Goal: Find specific page/section: Find specific page/section

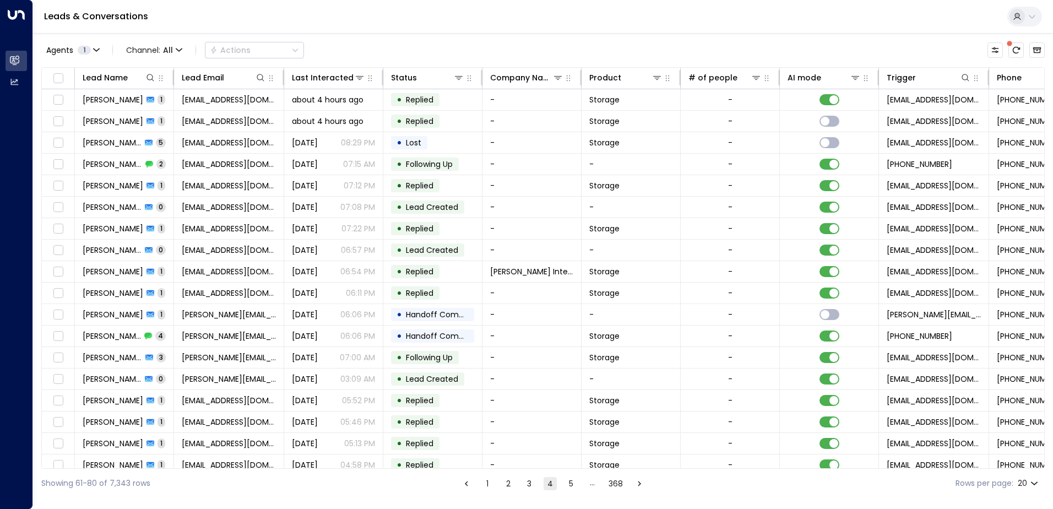
scroll to position [54, 0]
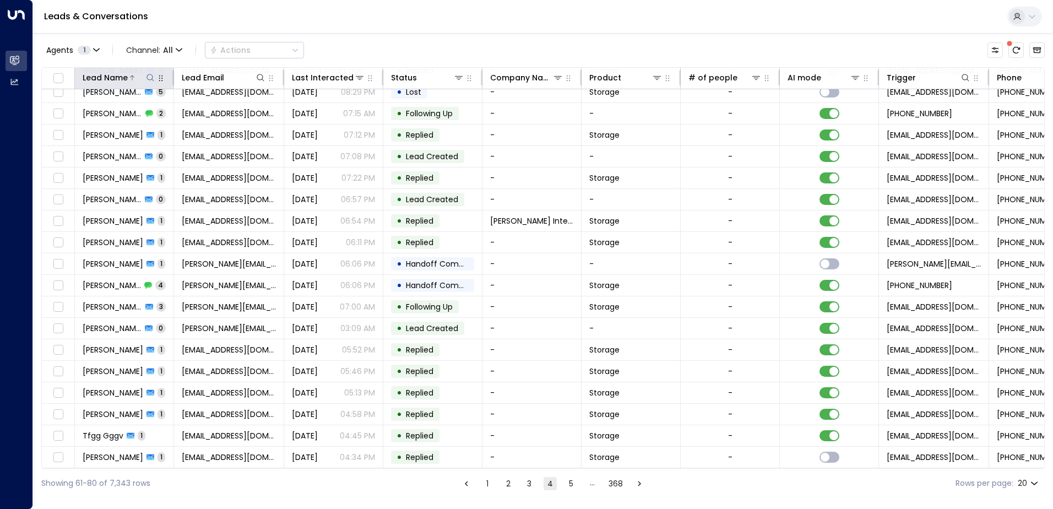
click at [150, 82] on icon at bounding box center [150, 77] width 9 height 9
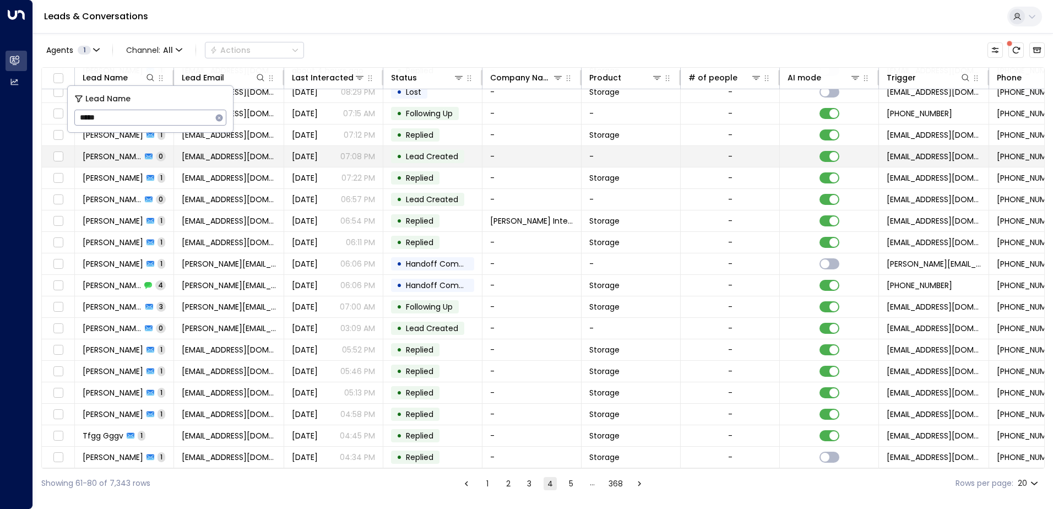
type input "******"
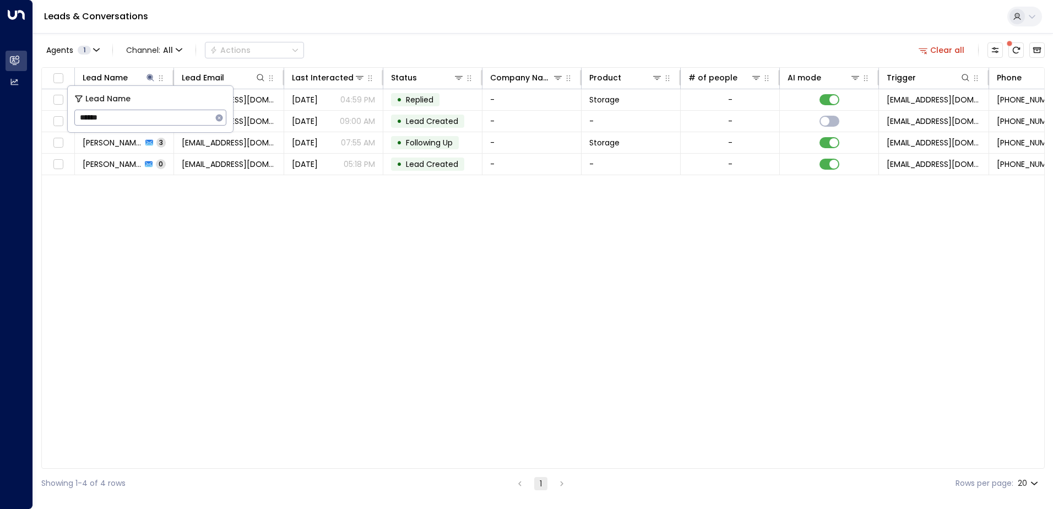
click at [205, 214] on div "Lead Name Lead Email Last Interacted Status Company Name Product # of people AI…" at bounding box center [543, 268] width 1004 height 402
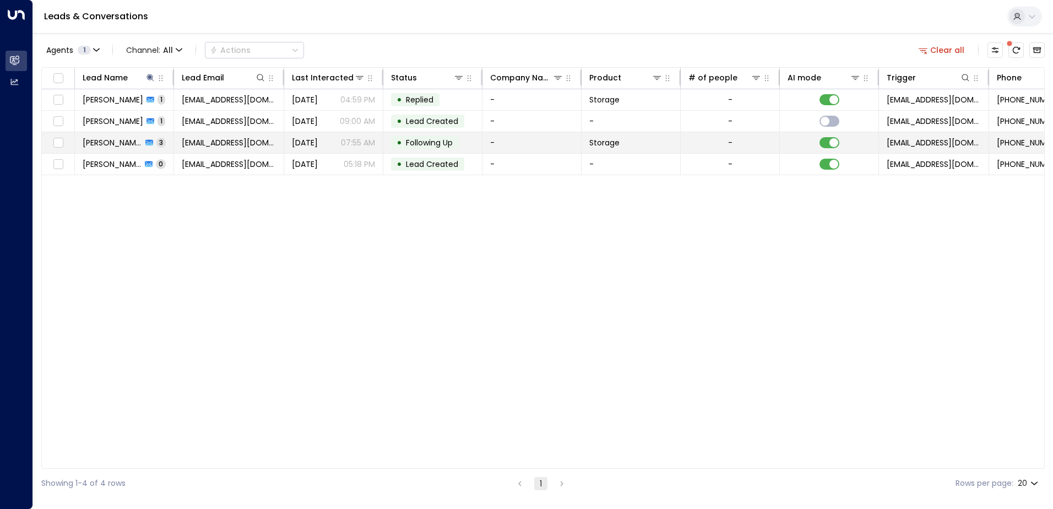
click at [268, 144] on td "[EMAIL_ADDRESS][DOMAIN_NAME]" at bounding box center [229, 142] width 110 height 21
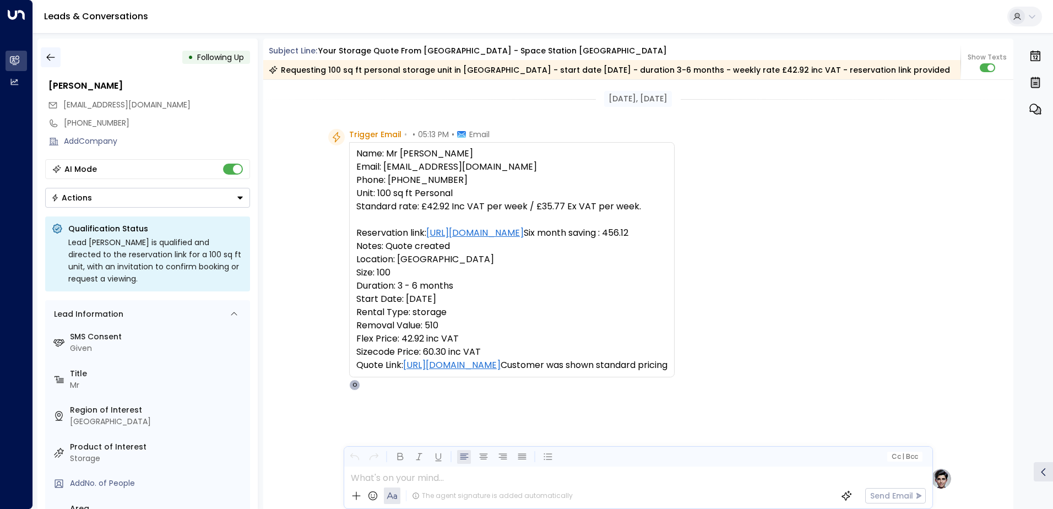
click at [50, 54] on icon "button" at bounding box center [50, 57] width 11 height 11
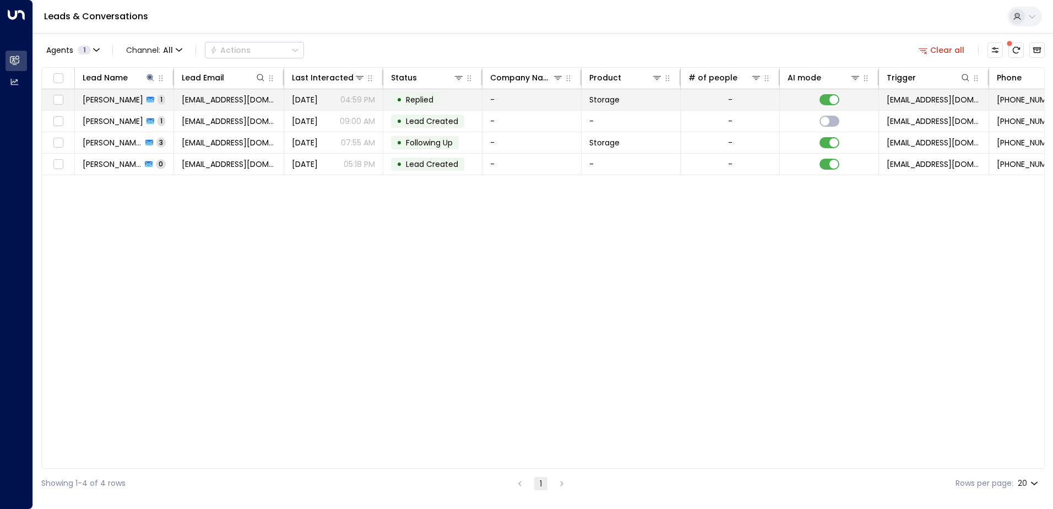
click at [251, 100] on span "[EMAIL_ADDRESS][DOMAIN_NAME]" at bounding box center [229, 99] width 94 height 11
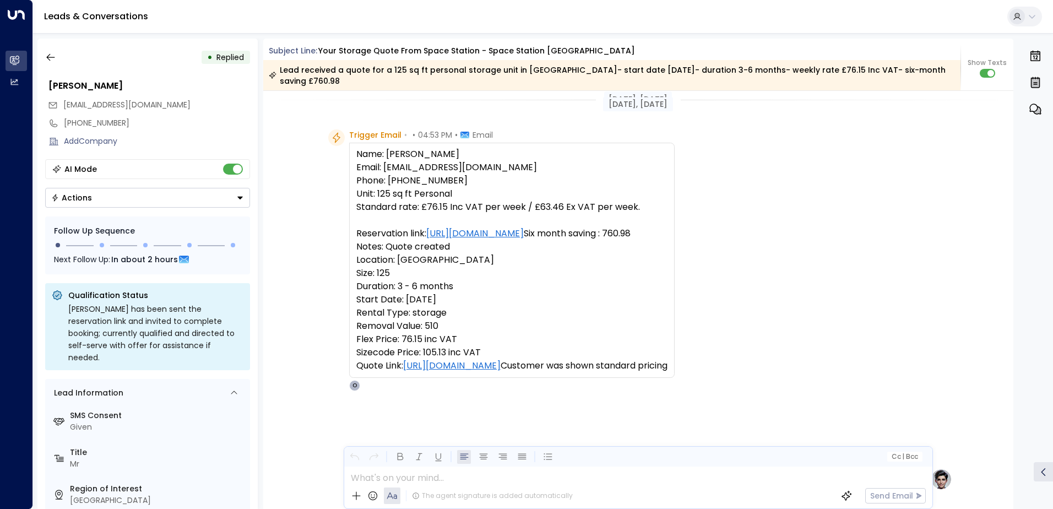
scroll to position [396, 0]
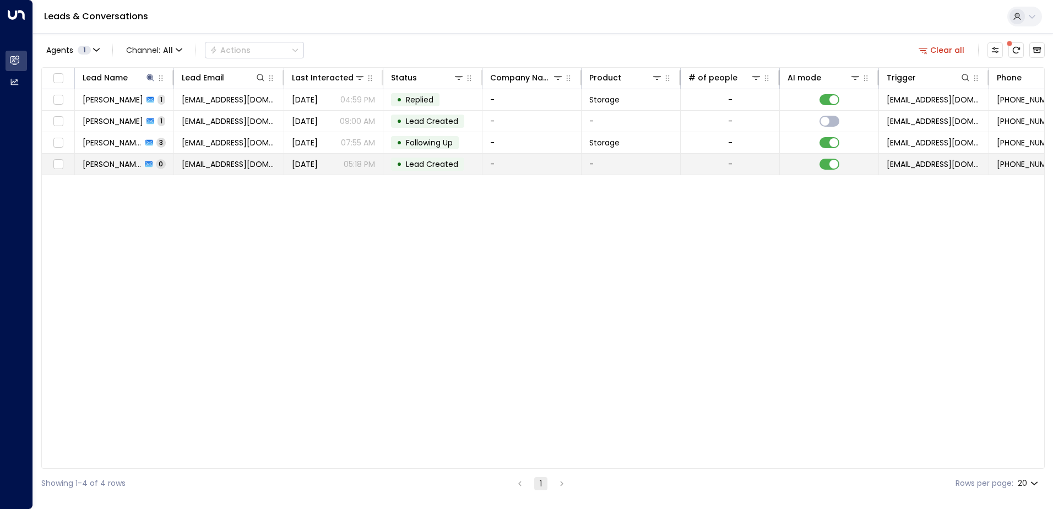
click at [218, 159] on span "[EMAIL_ADDRESS][DOMAIN_NAME]" at bounding box center [229, 164] width 94 height 11
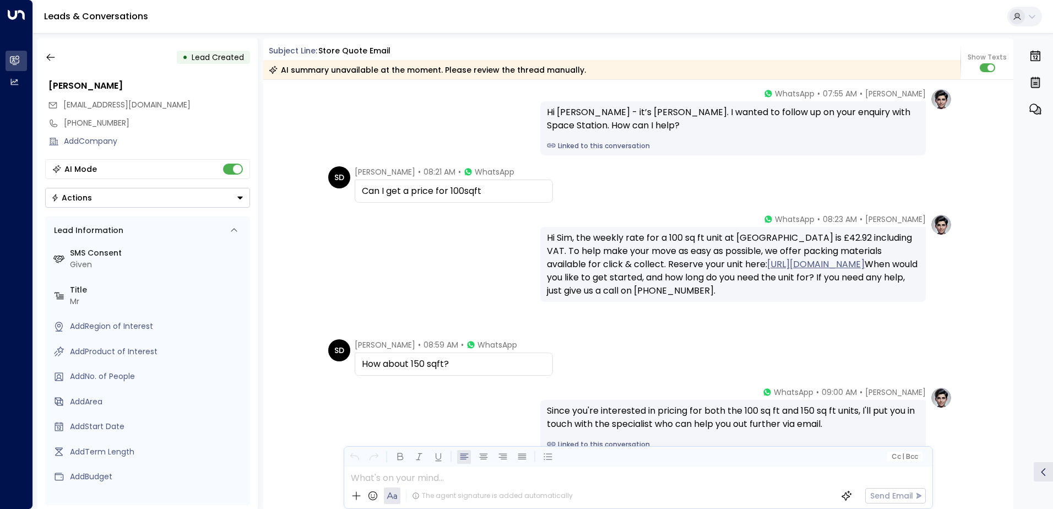
scroll to position [484, 0]
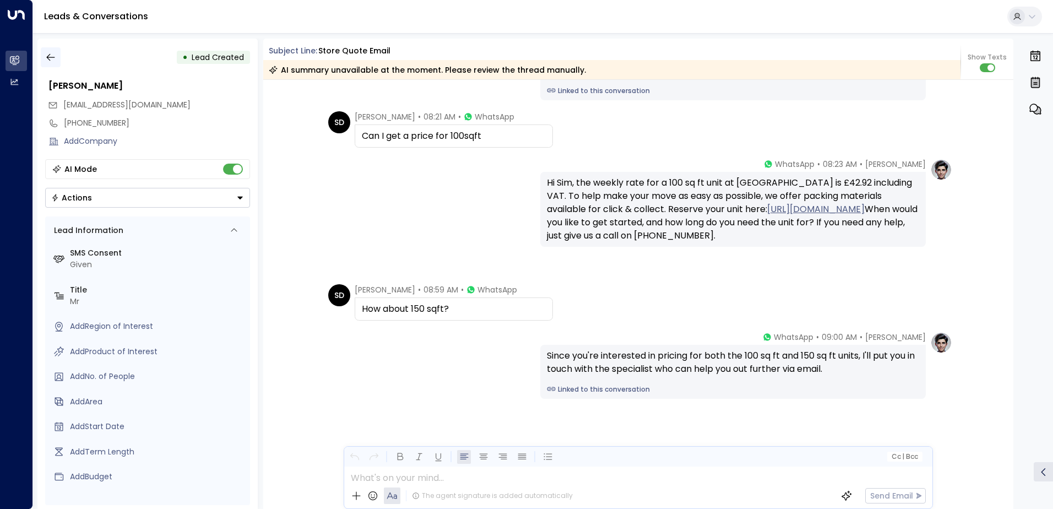
click at [51, 59] on icon "button" at bounding box center [50, 57] width 11 height 11
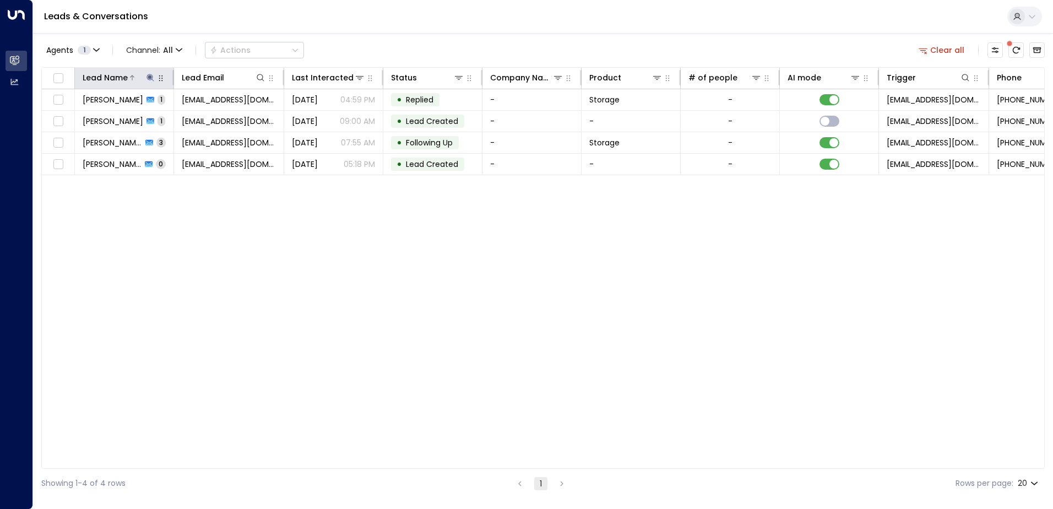
click at [151, 74] on icon at bounding box center [150, 77] width 9 height 9
drag, startPoint x: 108, startPoint y: 121, endPoint x: 79, endPoint y: 122, distance: 28.7
click at [79, 122] on input "******" at bounding box center [143, 117] width 138 height 20
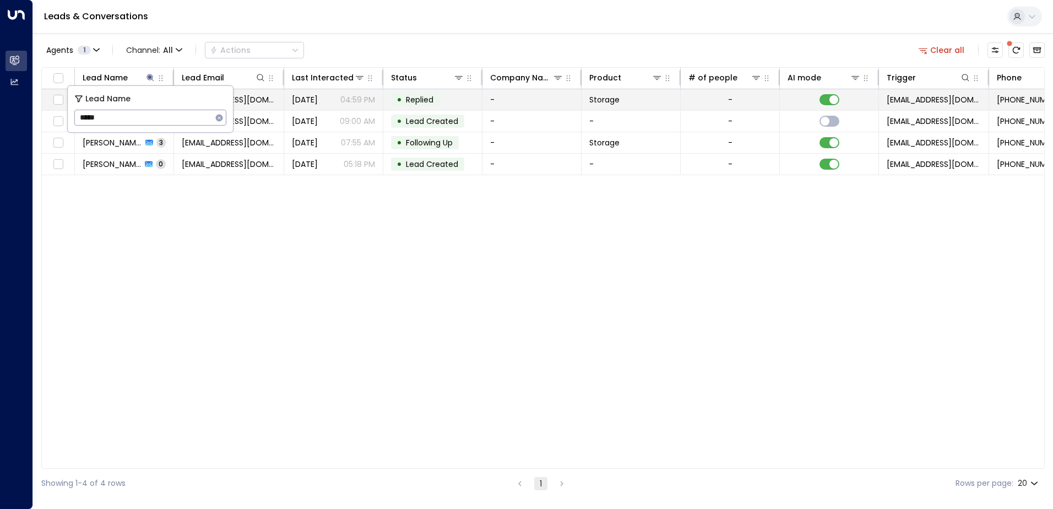
type input "******"
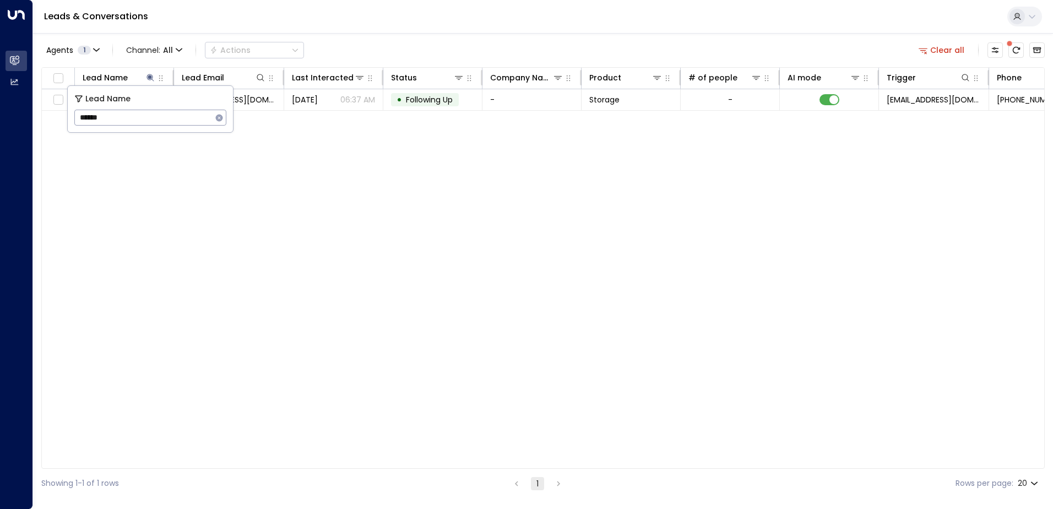
click at [301, 199] on div "Lead Name Lead Email Last Interacted Status Company Name Product # of people AI…" at bounding box center [543, 268] width 1004 height 402
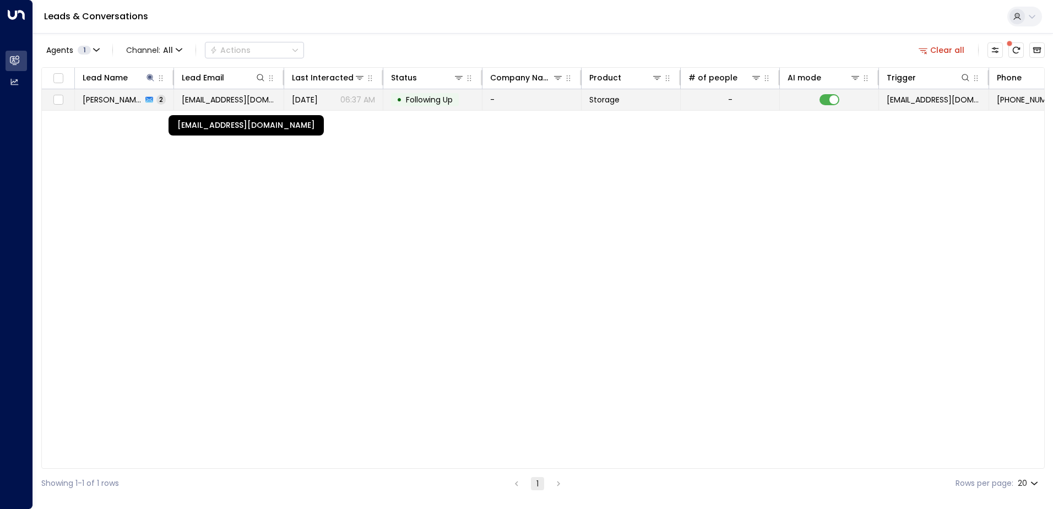
click at [215, 97] on span "[EMAIL_ADDRESS][DOMAIN_NAME]" at bounding box center [229, 99] width 94 height 11
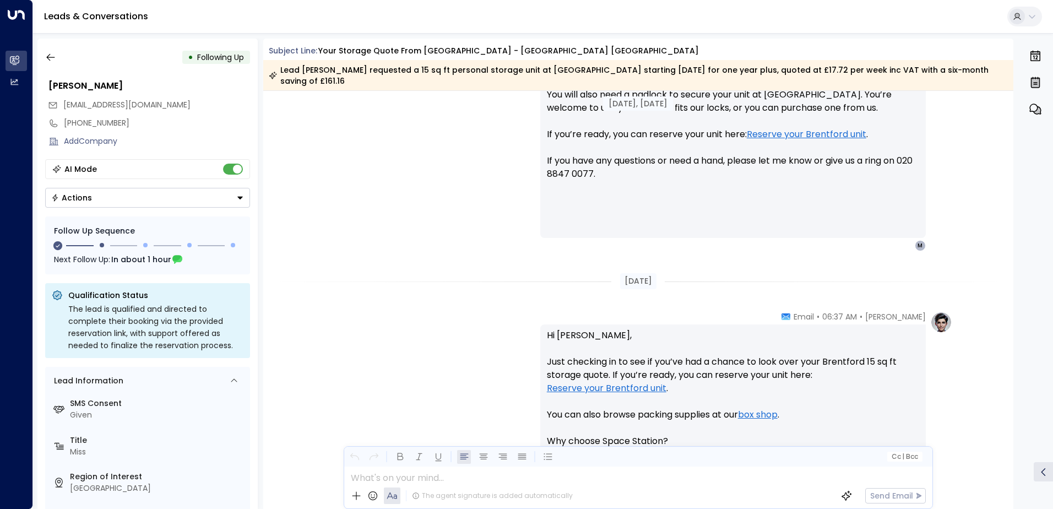
scroll to position [528, 0]
